Goal: Task Accomplishment & Management: Manage account settings

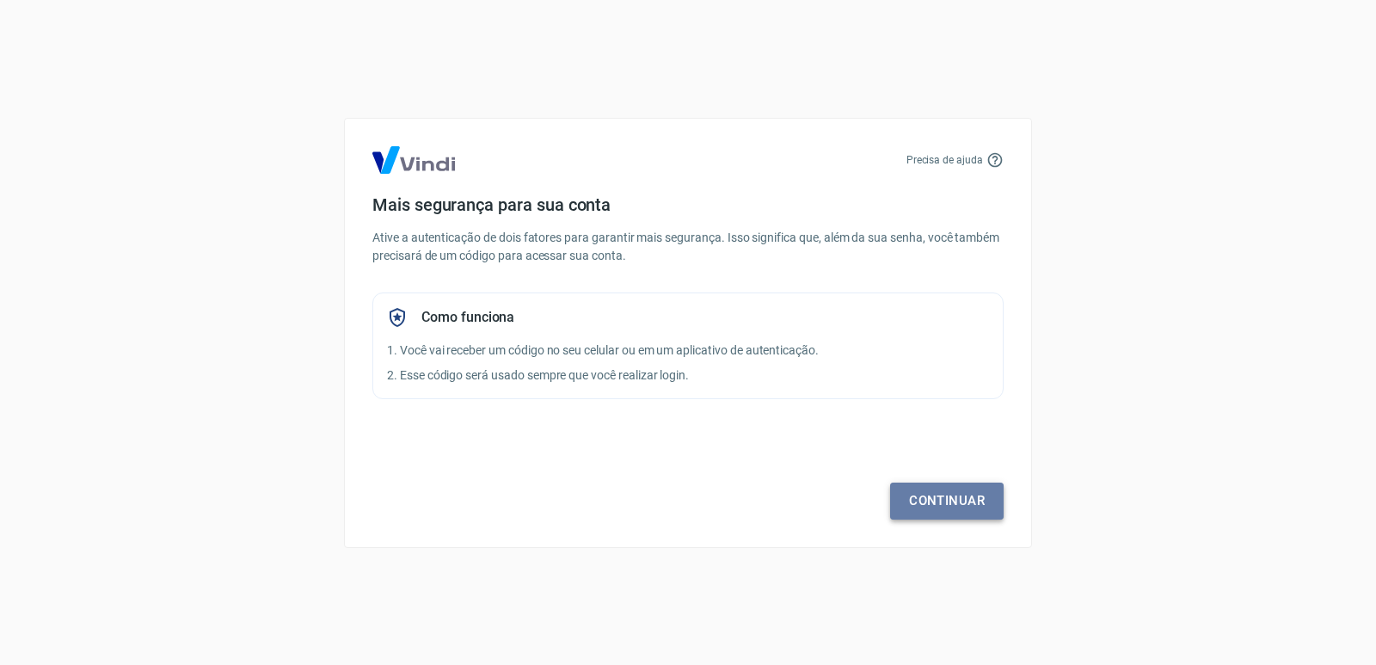
click at [944, 504] on link "Continuar" at bounding box center [947, 501] width 114 height 36
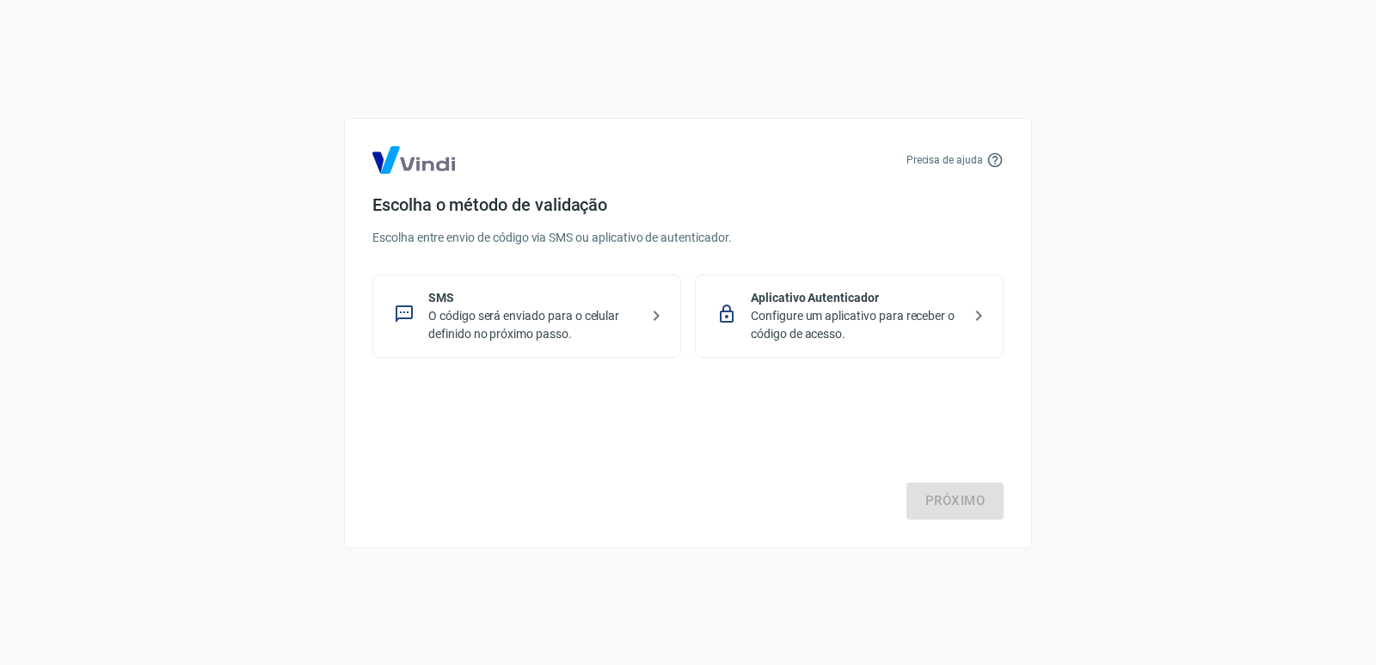
click at [564, 318] on p "O código será enviado para o celular definido no próximo passo." at bounding box center [533, 325] width 211 height 36
click at [944, 500] on link "Próximo" at bounding box center [955, 501] width 97 height 36
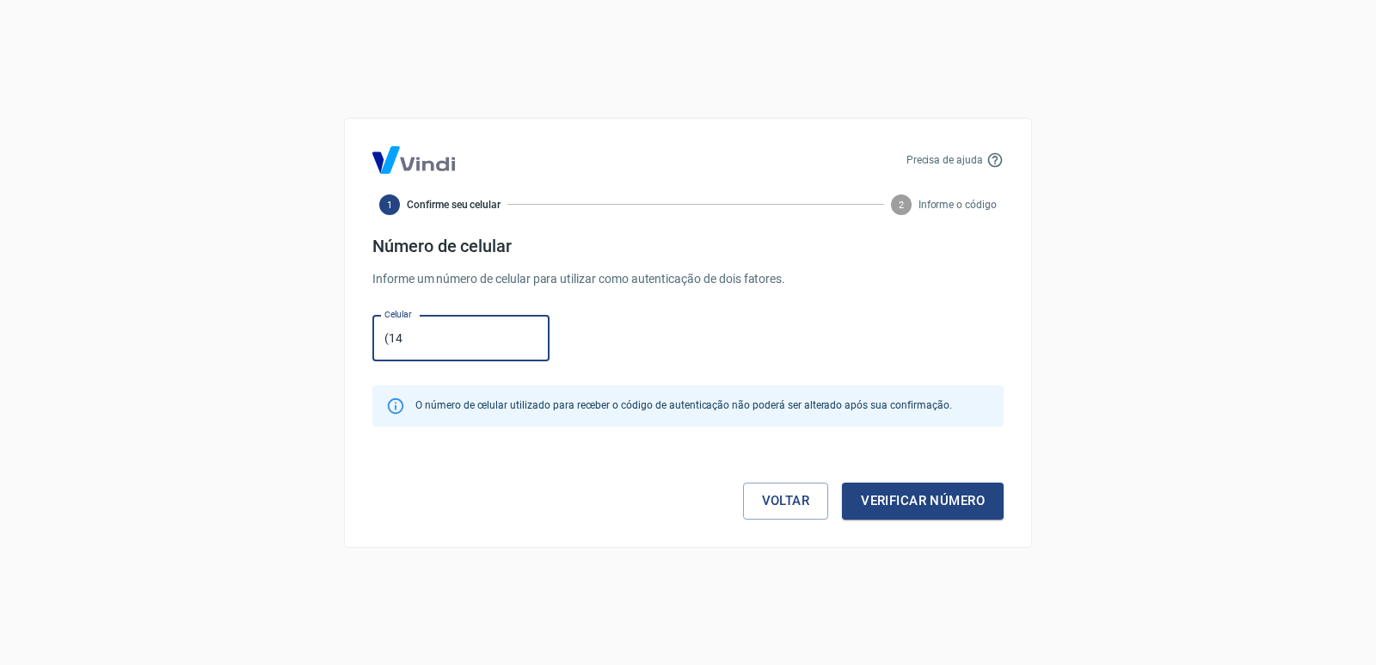
type input "[PHONE_NUMBER]"
click at [940, 493] on button "Verificar número" at bounding box center [923, 501] width 162 height 36
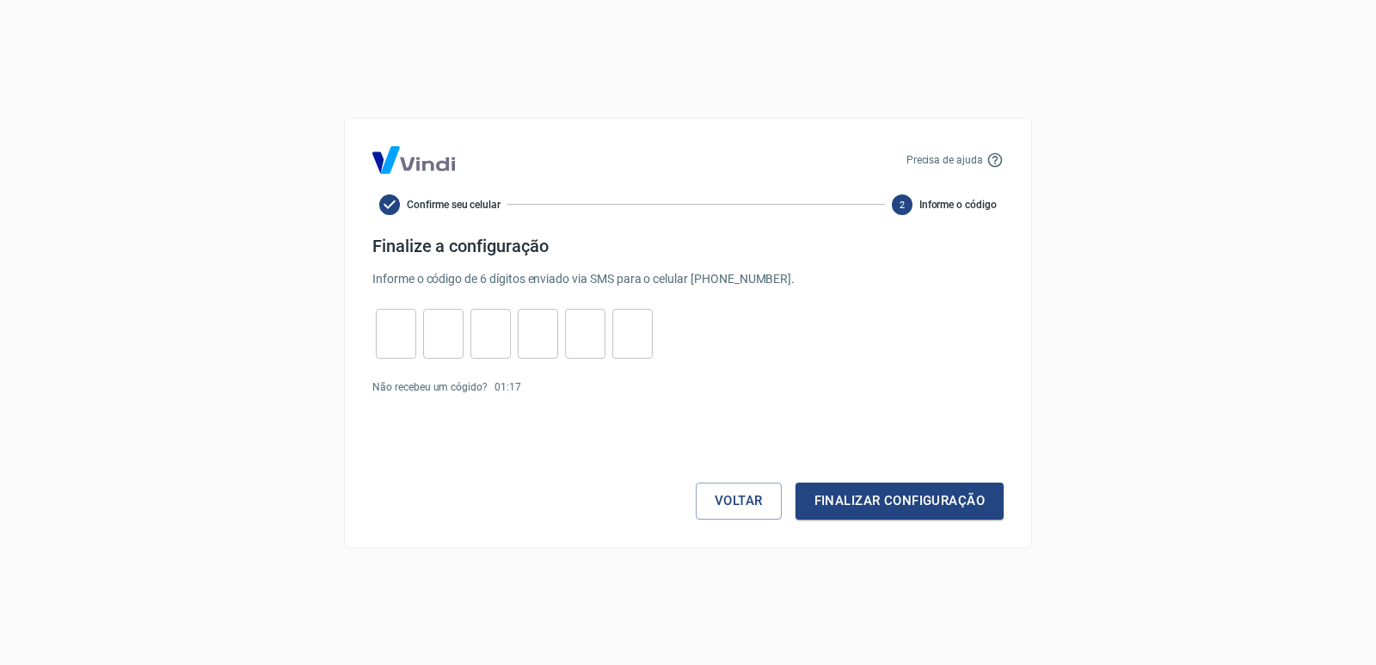
click at [398, 341] on input "tel" at bounding box center [396, 333] width 40 height 37
type input "6"
type input "1"
type input "7"
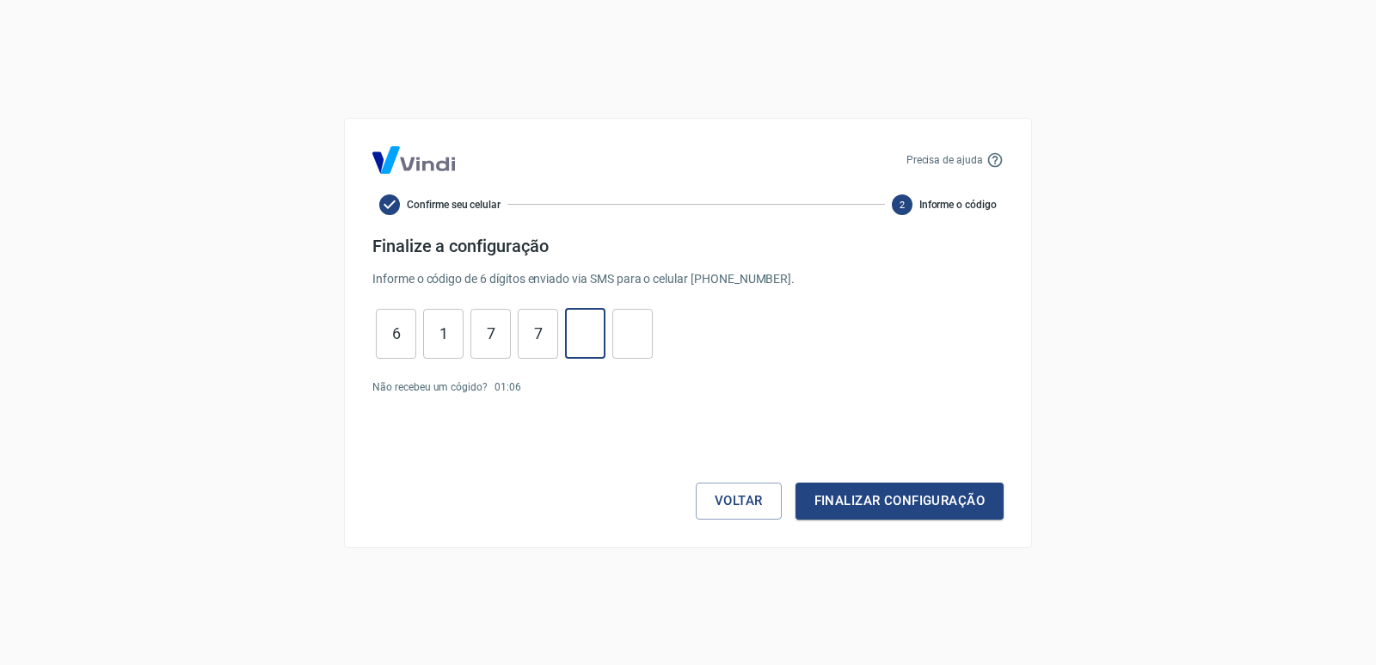
type input "4"
type input "1"
click at [844, 492] on button "Finalizar configuração" at bounding box center [900, 501] width 208 height 36
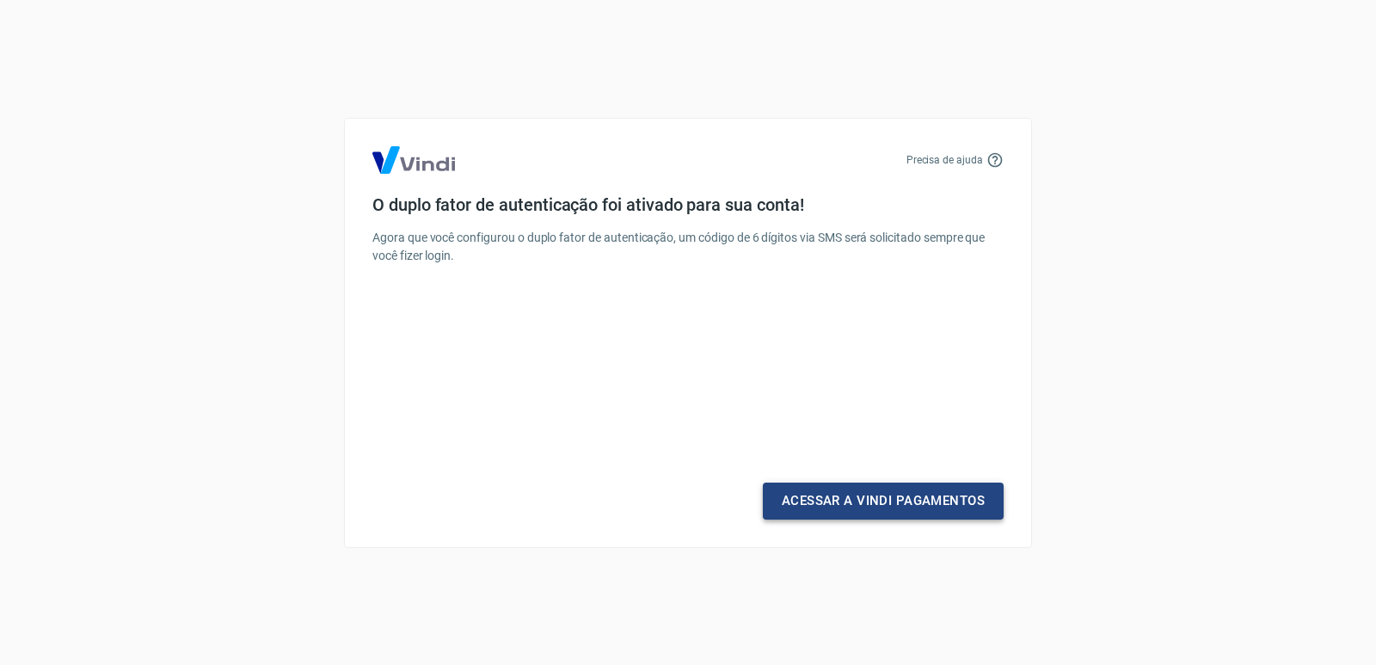
click at [917, 508] on link "Acessar a Vindi Pagamentos" at bounding box center [883, 501] width 241 height 36
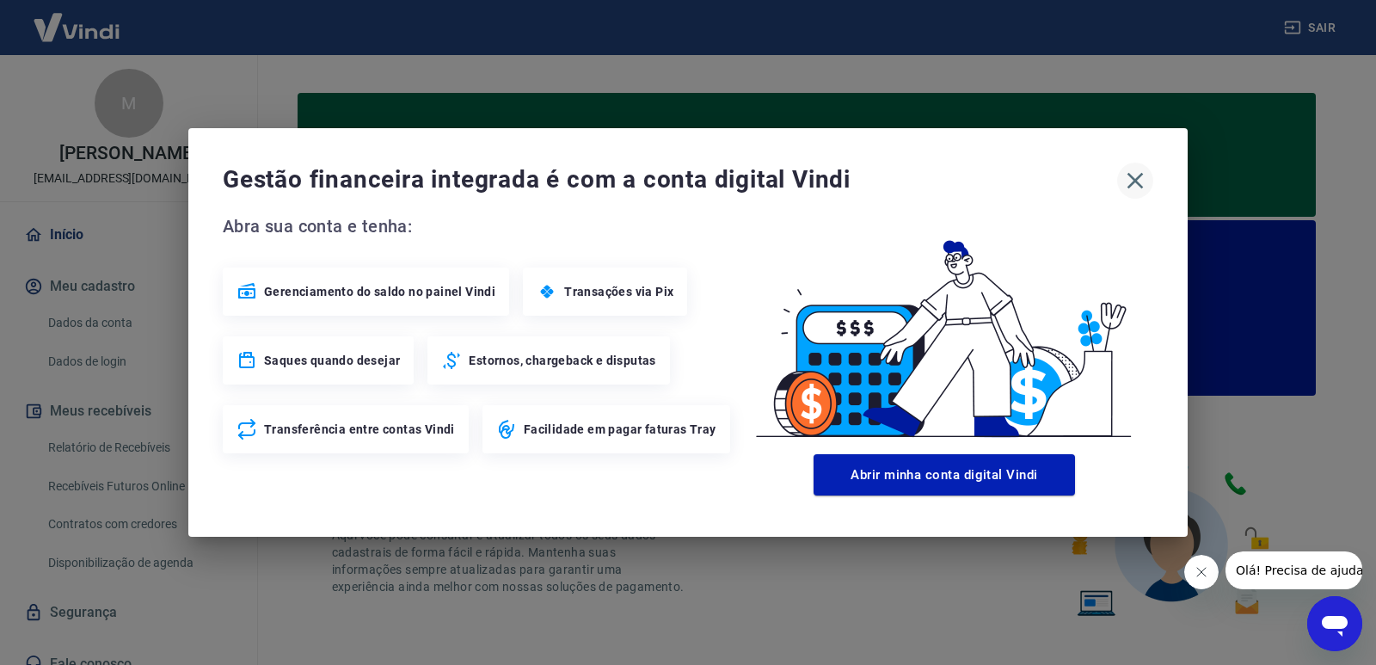
click at [1136, 174] on icon "button" at bounding box center [1136, 181] width 28 height 28
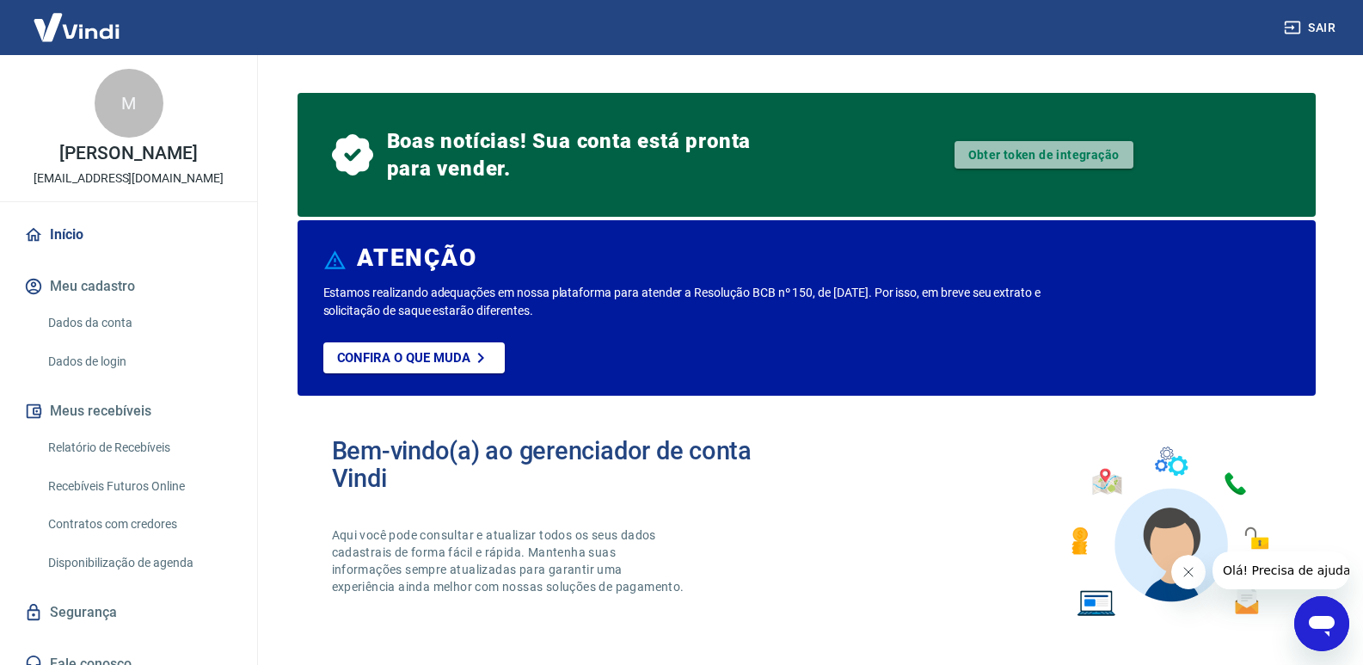
click at [1037, 151] on link "Obter token de integração" at bounding box center [1044, 155] width 179 height 28
